Goal: Find specific page/section: Find specific page/section

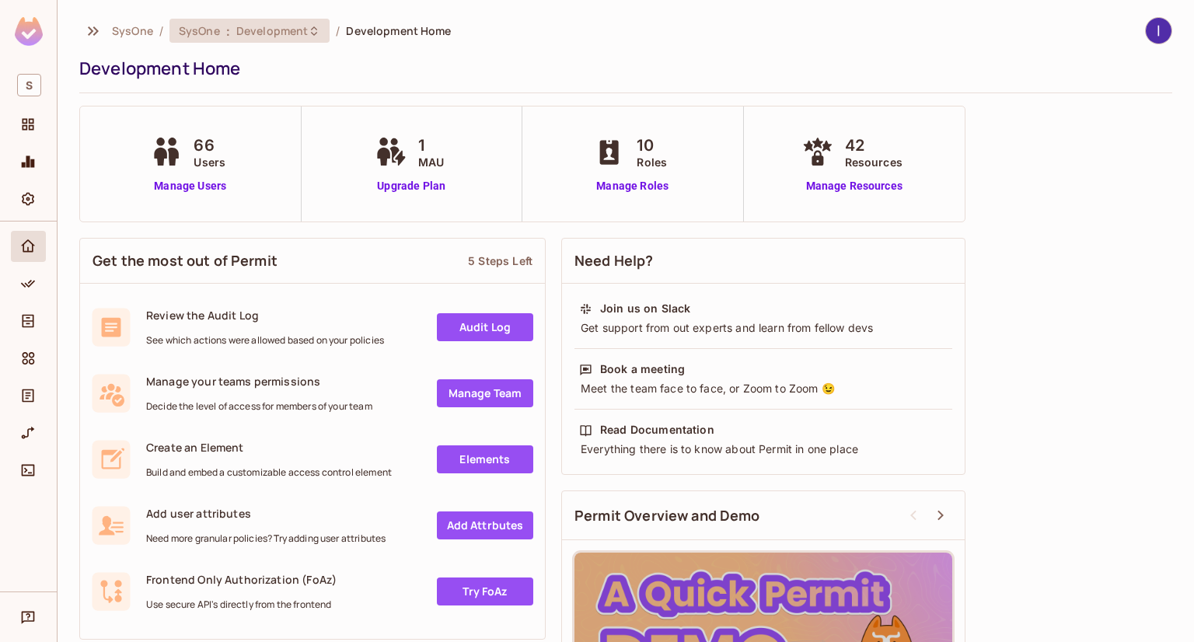
drag, startPoint x: 0, startPoint y: 0, endPoint x: 259, endPoint y: 25, distance: 260.1
click at [259, 25] on span "Development" at bounding box center [272, 30] width 72 height 15
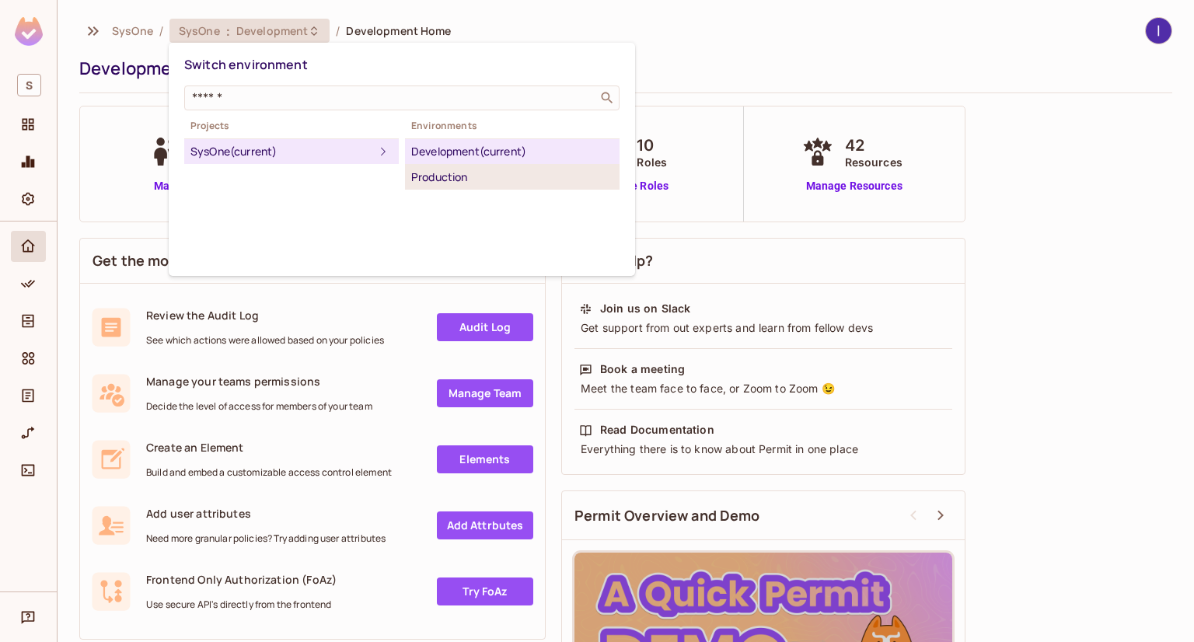
click at [445, 177] on div "Production" at bounding box center [512, 177] width 202 height 19
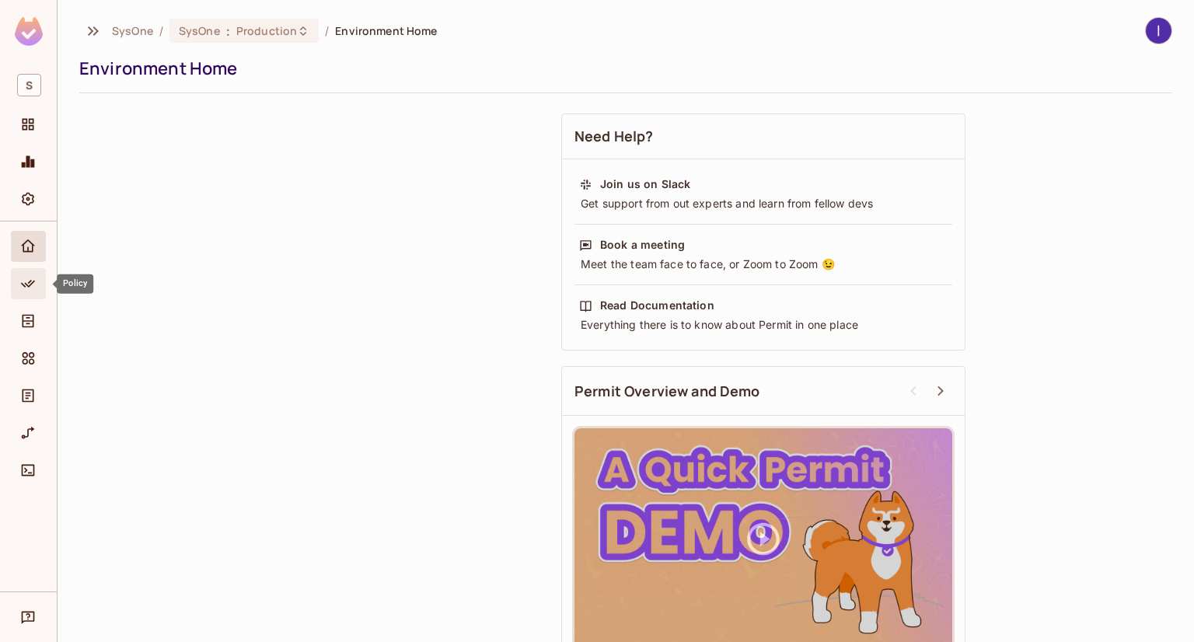
click at [31, 278] on icon "Policy" at bounding box center [28, 284] width 16 height 16
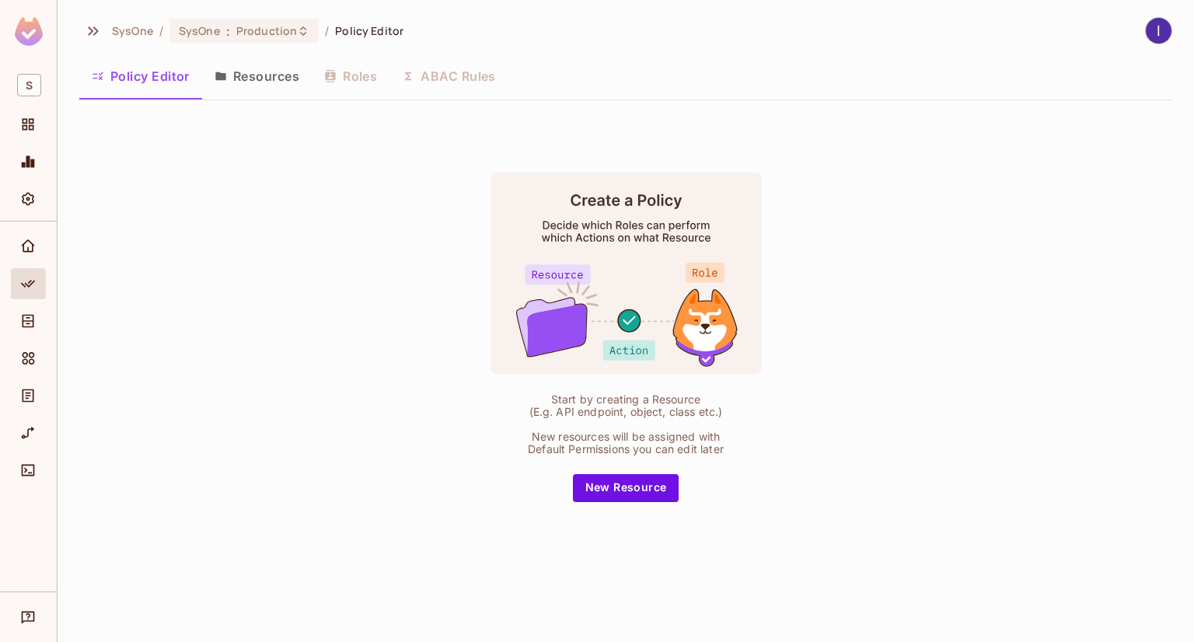
click at [458, 80] on div "Policy Editor Resources Roles ABAC Rules" at bounding box center [625, 76] width 1093 height 39
click at [278, 73] on button "Resources" at bounding box center [257, 76] width 110 height 39
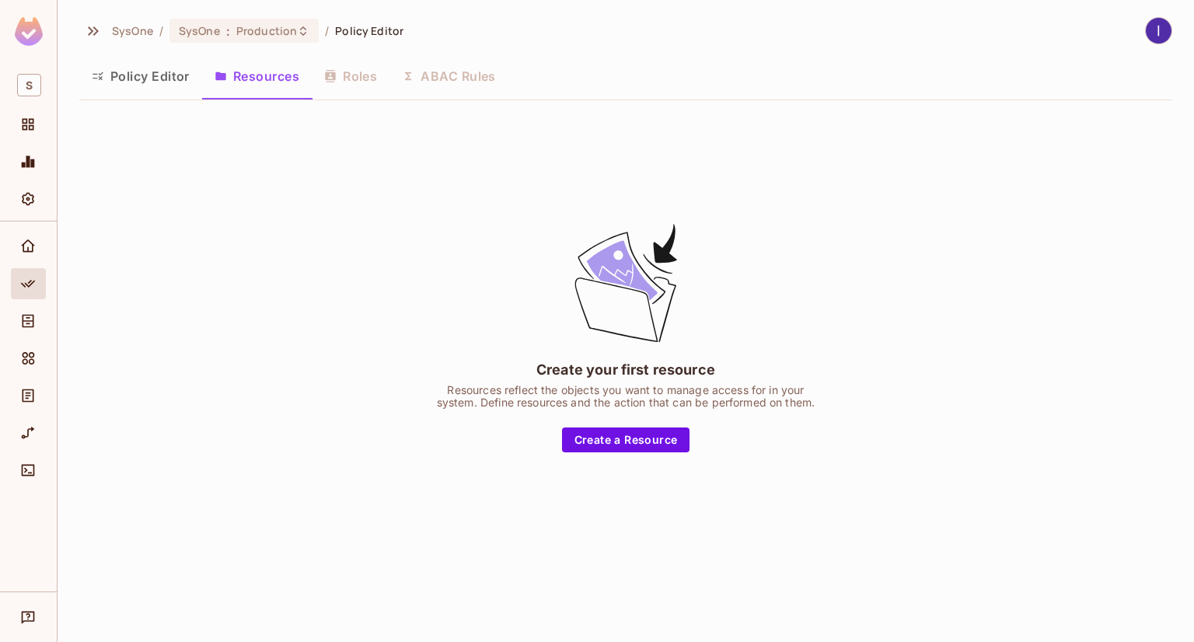
click at [358, 86] on div "Policy Editor Resources Roles ABAC Rules" at bounding box center [625, 76] width 1093 height 39
